Goal: Check status: Check status

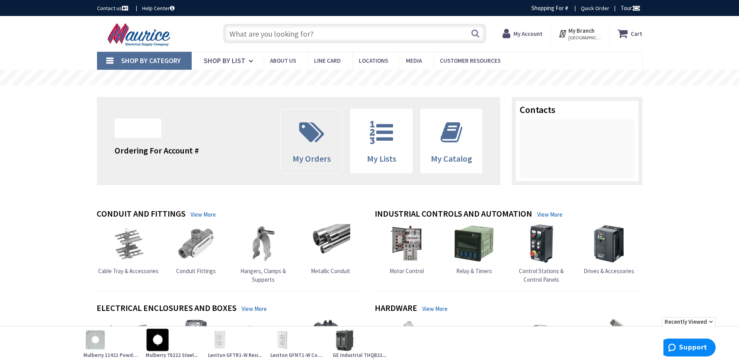
click at [328, 155] on span "My Orders" at bounding box center [311, 158] width 38 height 11
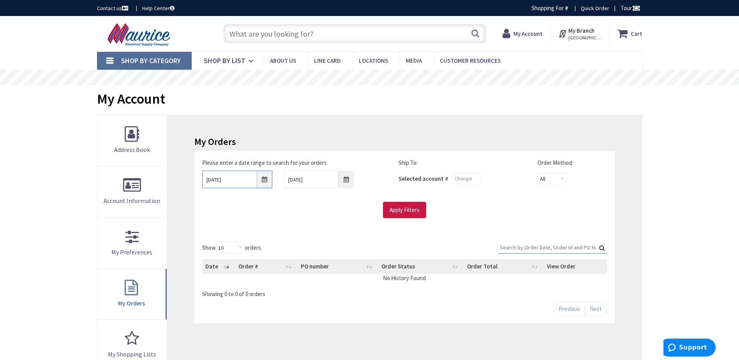
click at [244, 179] on input "8/29/2025" at bounding box center [237, 180] width 70 height 18
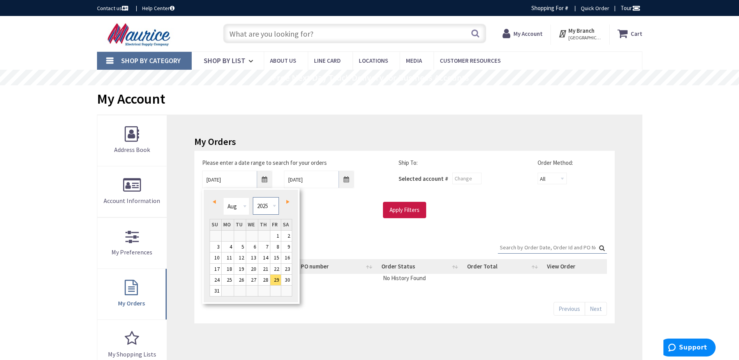
click at [275, 207] on select "1980 1981 1982 1983 1984 1985 1986 1987 1988 1989 1990 1991 1992 1993 1994 1995…" at bounding box center [266, 206] width 26 height 18
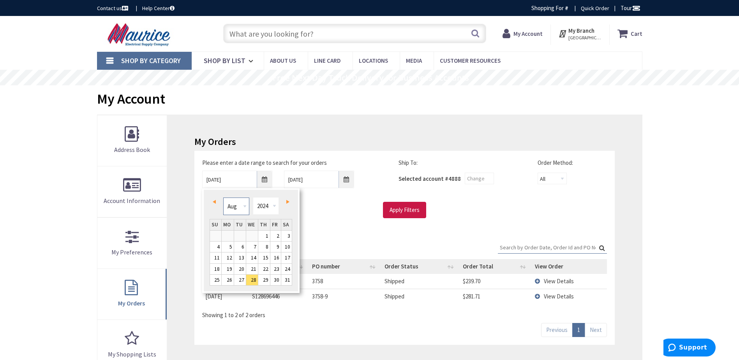
click at [243, 208] on select "Jan Feb Mar Apr May Jun Jul Aug Sep Oct Nov Dec" at bounding box center [236, 206] width 26 height 18
click at [232, 231] on link "1" at bounding box center [228, 236] width 12 height 11
type input "01/01/2024"
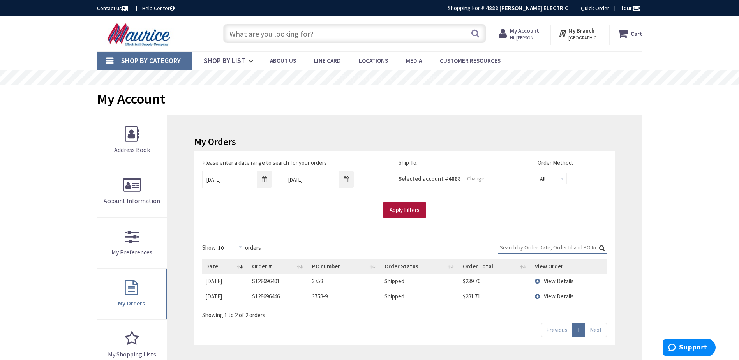
click at [403, 211] on input "Apply Filters" at bounding box center [404, 210] width 43 height 16
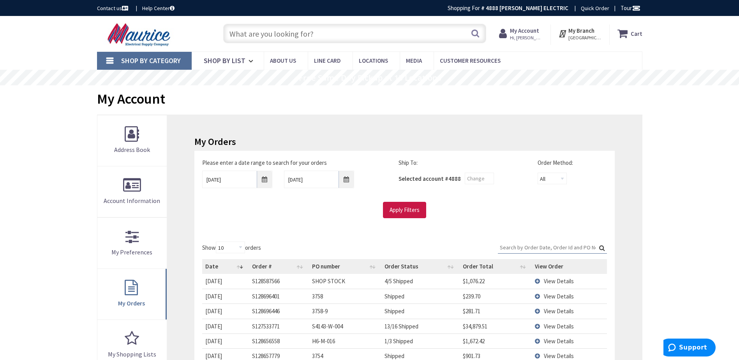
click at [525, 249] on input "Search:" at bounding box center [552, 247] width 109 height 12
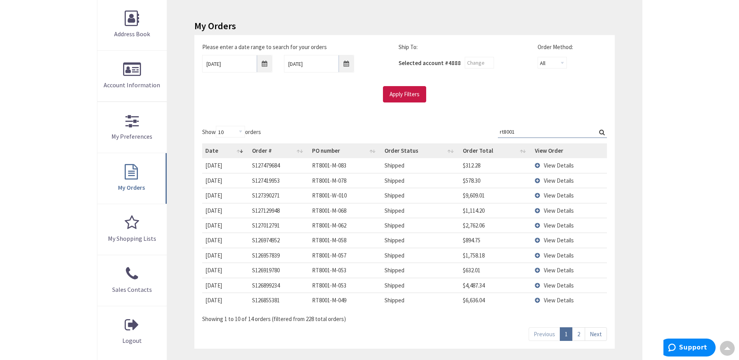
scroll to position [78, 0]
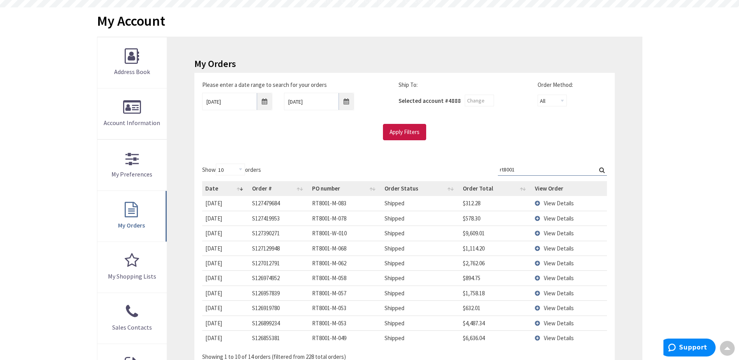
type input "rt8001"
click at [550, 98] on select "All Offline Online" at bounding box center [551, 101] width 29 height 12
click at [506, 100] on div "Selected account # 4888" at bounding box center [461, 101] width 127 height 16
click at [227, 169] on select "10 25 50 100" at bounding box center [230, 170] width 29 height 12
select select "25"
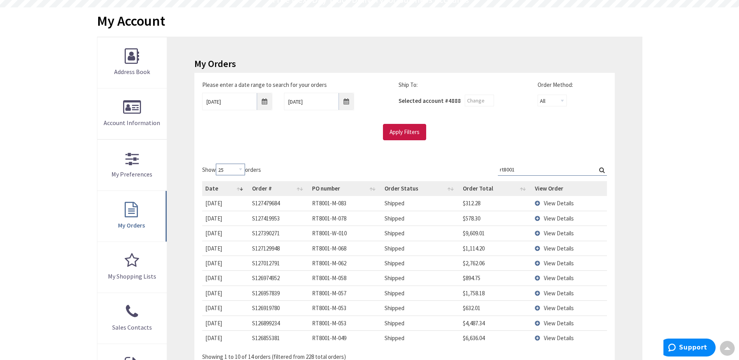
click at [217, 164] on select "10 25 50 100" at bounding box center [230, 170] width 29 height 12
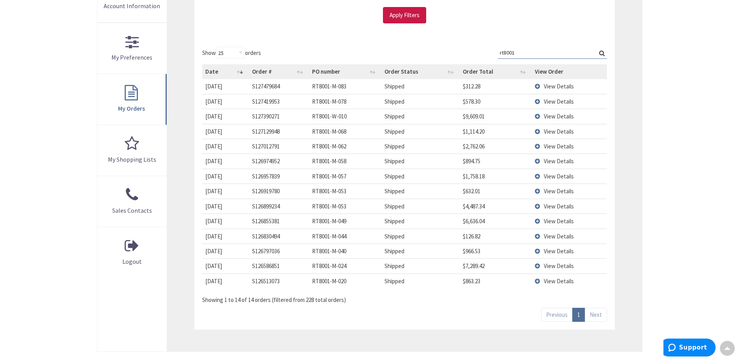
click at [565, 278] on span "View Details" at bounding box center [559, 280] width 30 height 7
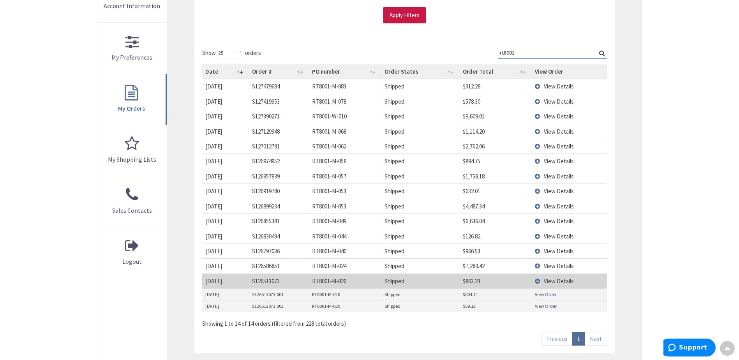
click at [564, 267] on span "View Details" at bounding box center [559, 265] width 30 height 7
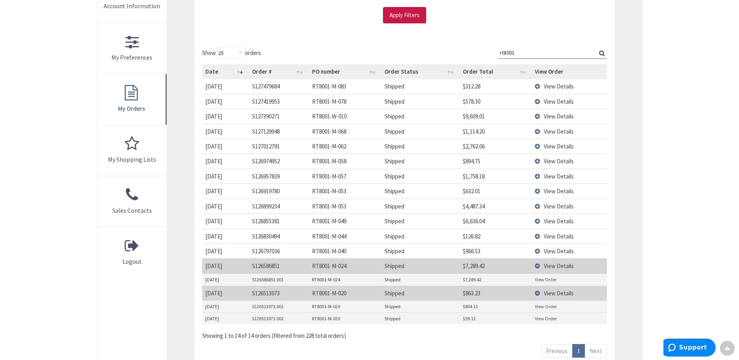
click at [556, 251] on span "View Details" at bounding box center [559, 250] width 30 height 7
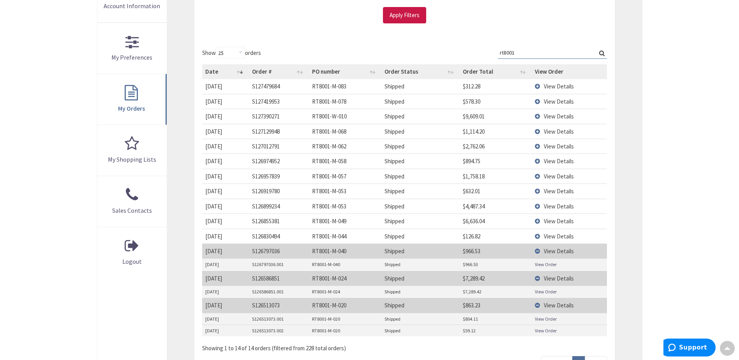
click at [555, 236] on span "View Details" at bounding box center [559, 236] width 30 height 7
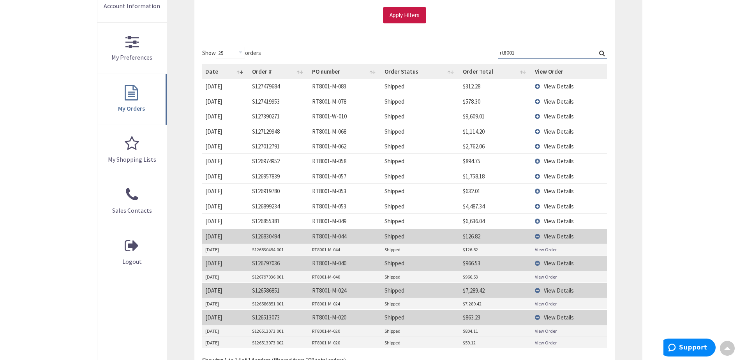
click at [556, 223] on span "View Details" at bounding box center [559, 220] width 30 height 7
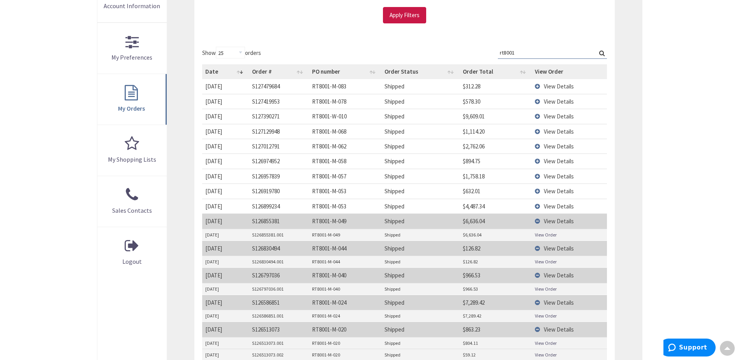
click at [557, 208] on span "View Details" at bounding box center [559, 206] width 30 height 7
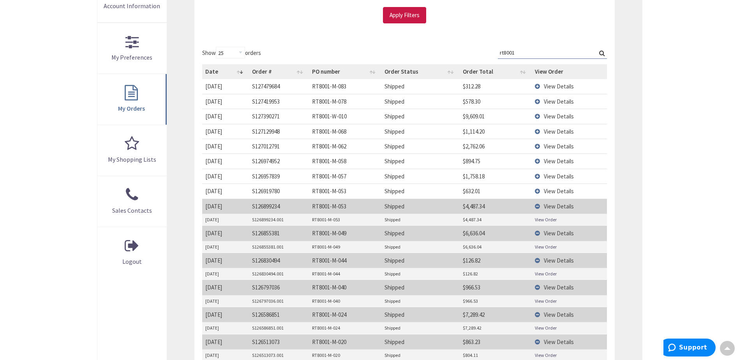
click at [556, 191] on span "View Details" at bounding box center [559, 190] width 30 height 7
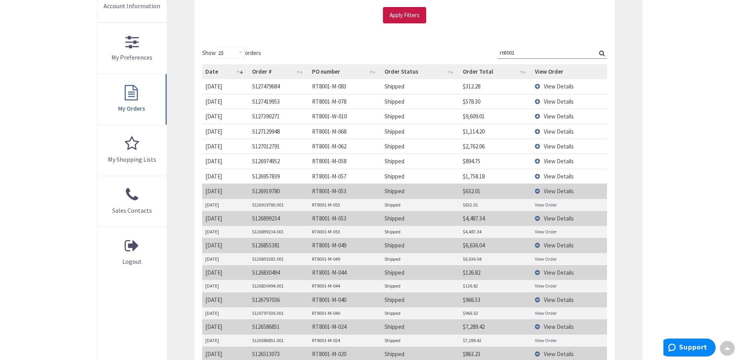
click at [554, 178] on span "View Details" at bounding box center [559, 176] width 30 height 7
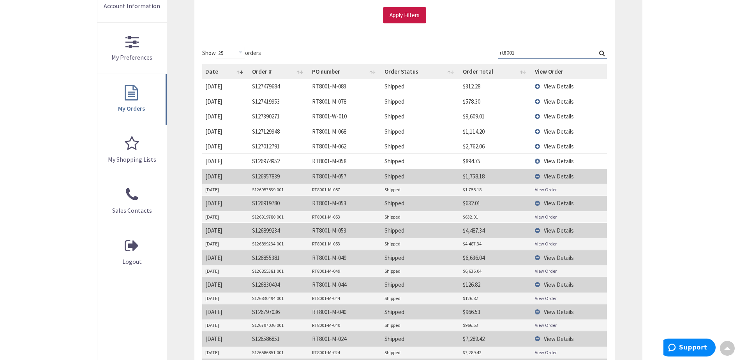
click at [552, 161] on span "View Details" at bounding box center [559, 160] width 30 height 7
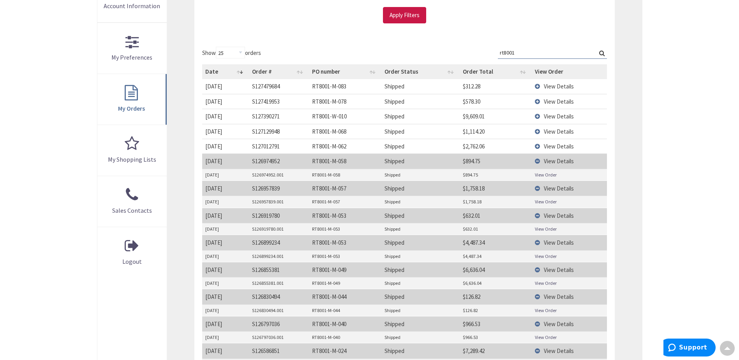
click at [551, 146] on span "View Details" at bounding box center [559, 146] width 30 height 7
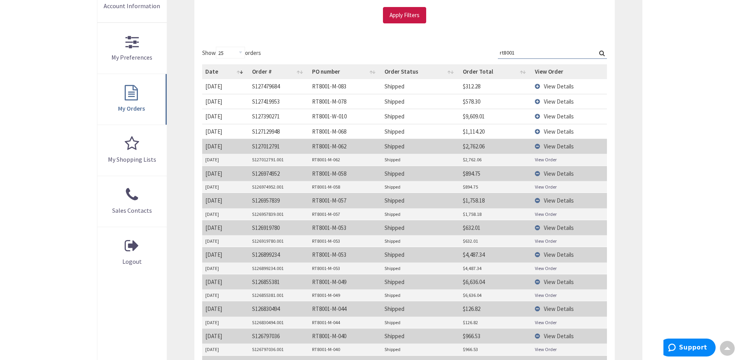
click at [550, 132] on span "View Details" at bounding box center [559, 131] width 30 height 7
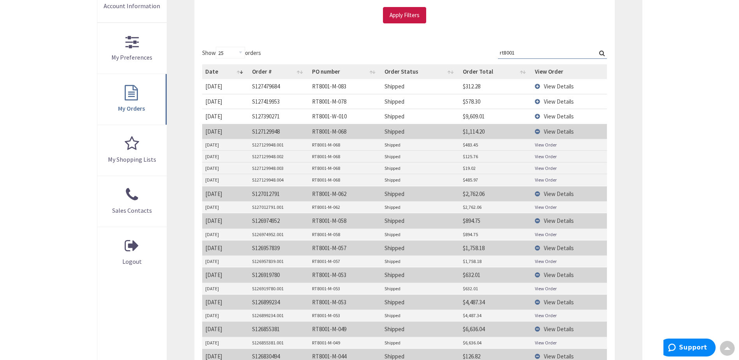
click at [549, 114] on span "View Details" at bounding box center [559, 116] width 30 height 7
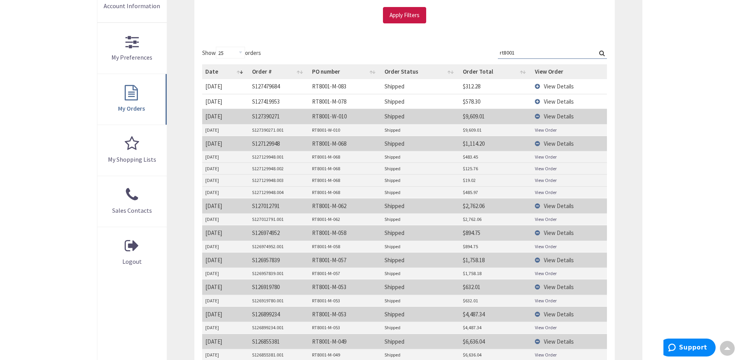
click at [550, 100] on span "View Details" at bounding box center [559, 101] width 30 height 7
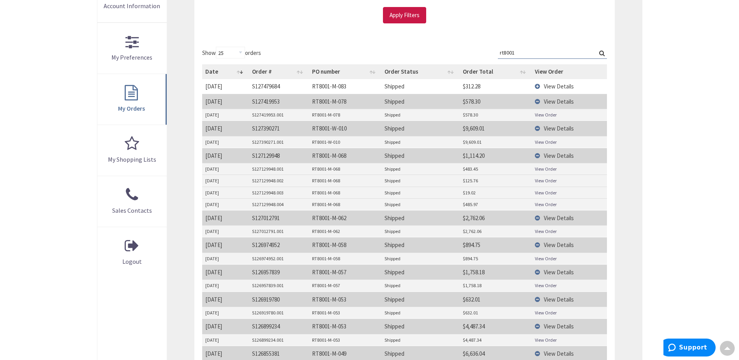
click at [550, 86] on span "View Details" at bounding box center [559, 86] width 30 height 7
